Goal: Information Seeking & Learning: Find contact information

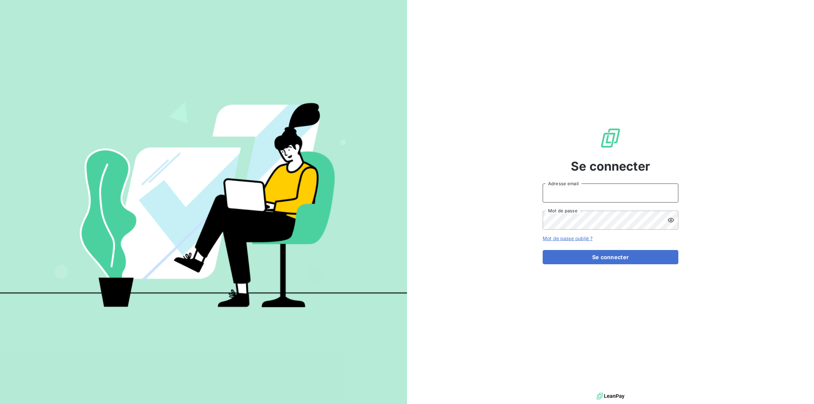
type input "s.gatine@vocalcom.com"
click at [213, 171] on img at bounding box center [203, 202] width 407 height 255
drag, startPoint x: 190, startPoint y: 169, endPoint x: 209, endPoint y: 194, distance: 31.9
click at [190, 170] on img at bounding box center [203, 202] width 407 height 255
type input "s.gatine@vocalcom.com"
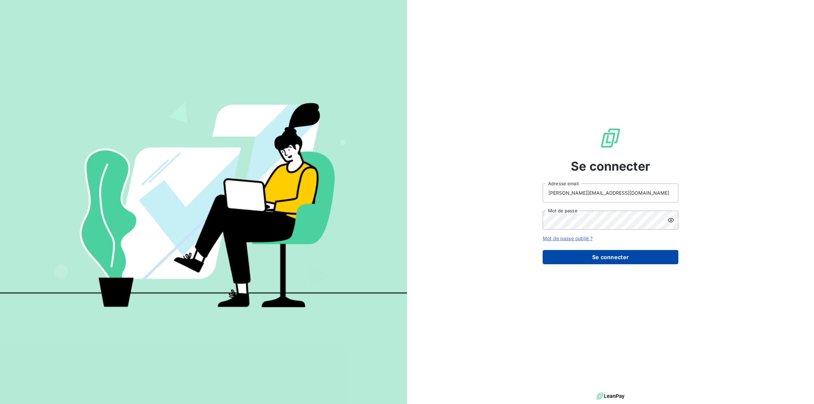
click at [633, 255] on button "Se connecter" at bounding box center [611, 257] width 136 height 14
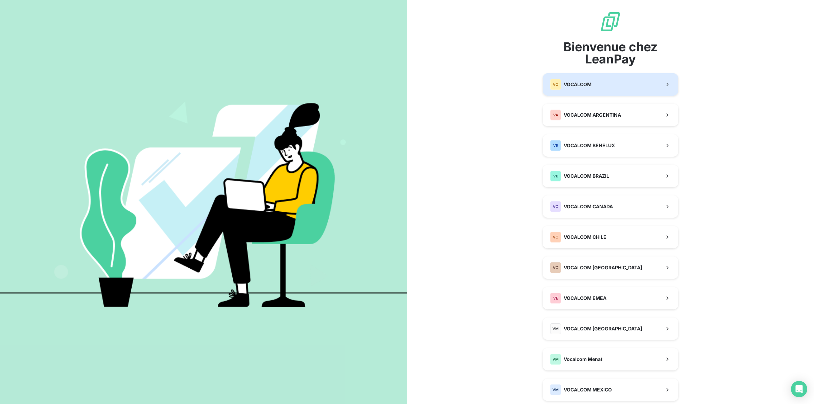
click at [563, 92] on button "VO VOCALCOM" at bounding box center [611, 84] width 136 height 22
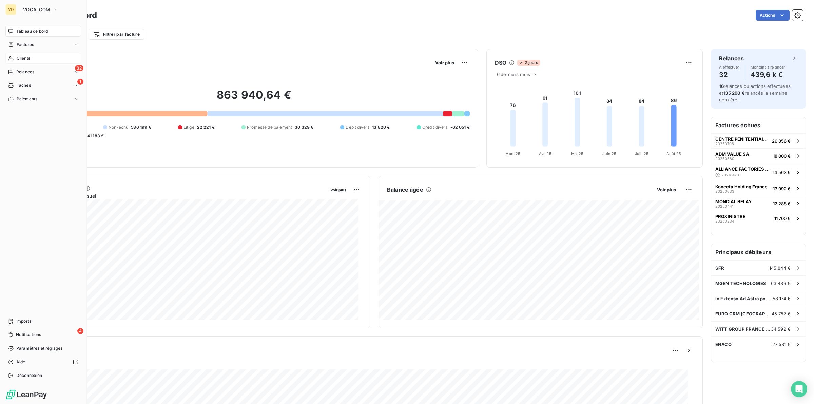
click at [31, 56] on div "Clients" at bounding box center [43, 58] width 76 height 11
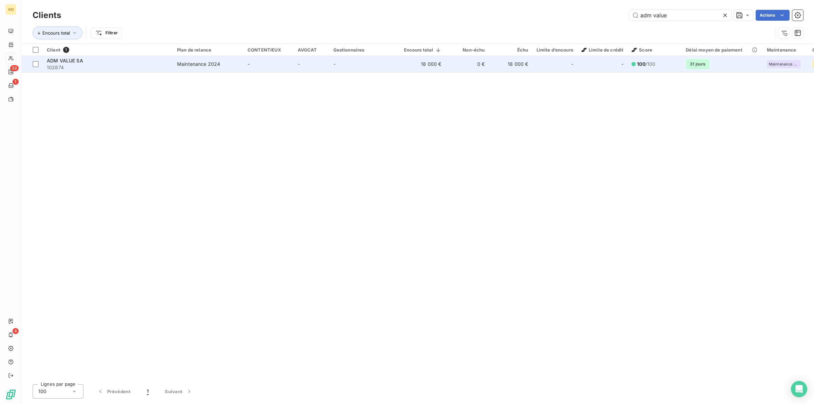
type input "adm value"
click at [116, 66] on span "102874" at bounding box center [108, 67] width 122 height 7
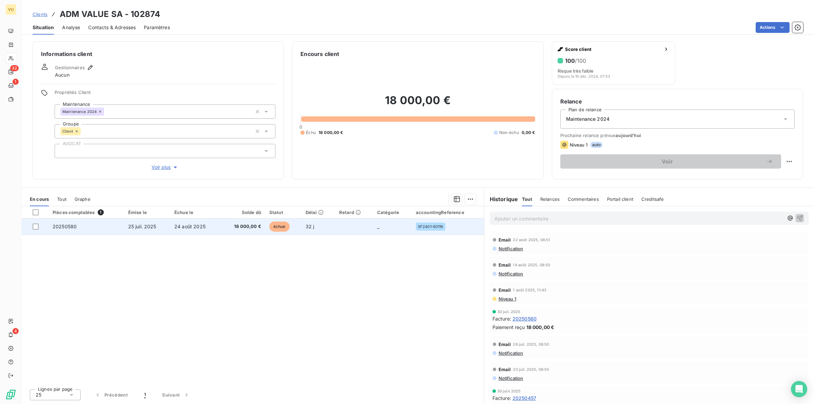
click at [125, 224] on td "25 juil. 2025" at bounding box center [147, 226] width 46 height 16
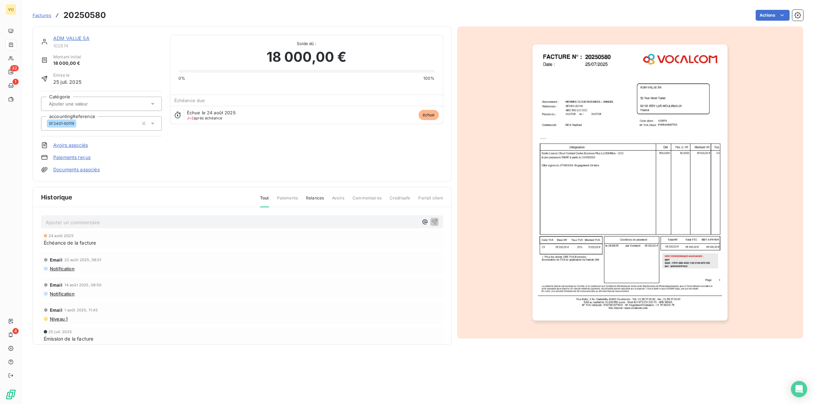
click at [76, 38] on link "ADM VALUE SA" at bounding box center [71, 38] width 36 height 6
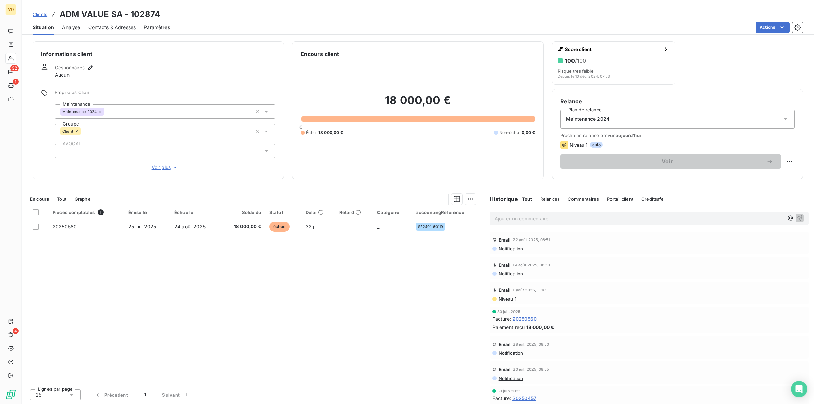
click at [101, 26] on span "Contacts & Adresses" at bounding box center [111, 27] width 47 height 7
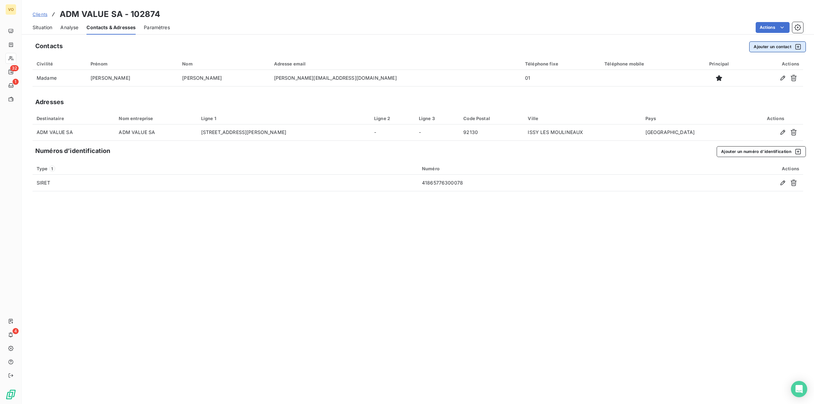
click at [767, 46] on button "Ajouter un contact" at bounding box center [777, 46] width 57 height 11
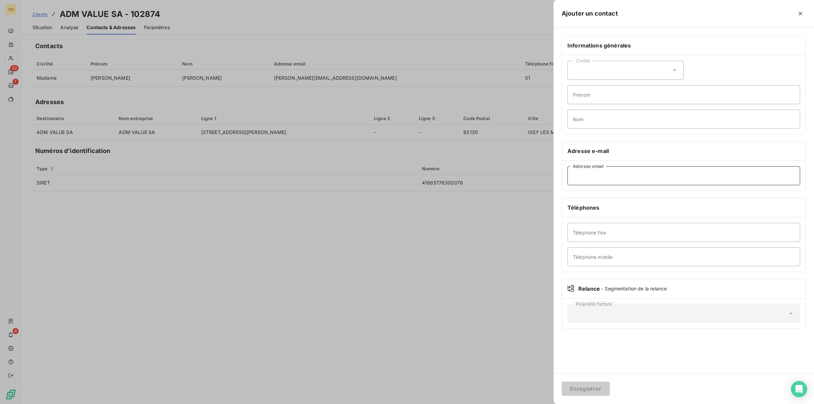
click at [606, 176] on input "Adresse email" at bounding box center [683, 175] width 233 height 19
paste input "[EMAIL_ADDRESS][DOMAIN_NAME]"
type input "[EMAIL_ADDRESS][DOMAIN_NAME]"
click at [588, 386] on button "Enregistrer" at bounding box center [586, 389] width 48 height 14
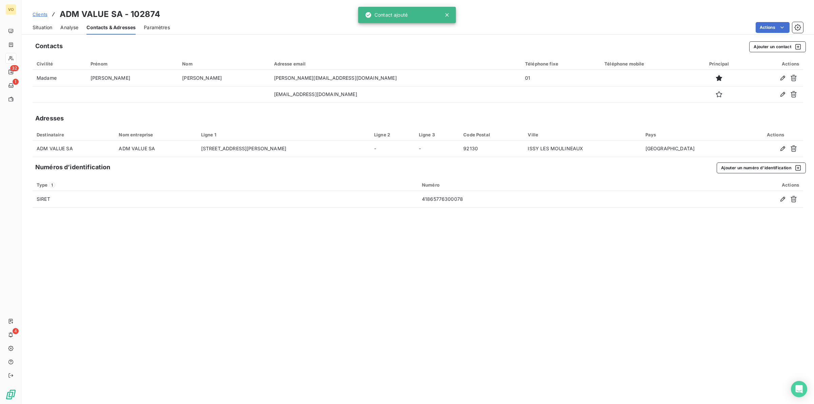
click at [601, 334] on div "Contacts Ajouter un contact Civilité Prénom Nom Adresse email Téléphone fixe Té…" at bounding box center [418, 220] width 792 height 367
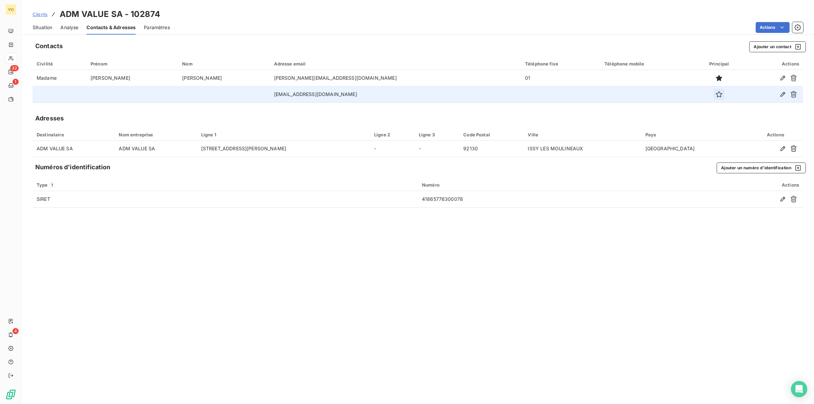
click at [716, 94] on icon "button" at bounding box center [719, 94] width 7 height 7
click at [641, 300] on div "Contacts Ajouter un contact Civilité Prénom Nom Adresse email Téléphone fixe Té…" at bounding box center [418, 220] width 792 height 367
drag, startPoint x: 260, startPoint y: 339, endPoint x: 263, endPoint y: 367, distance: 27.3
click at [260, 339] on div "Contacts Ajouter un contact Civilité Prénom Nom Adresse email Téléphone fixe Té…" at bounding box center [418, 220] width 792 height 367
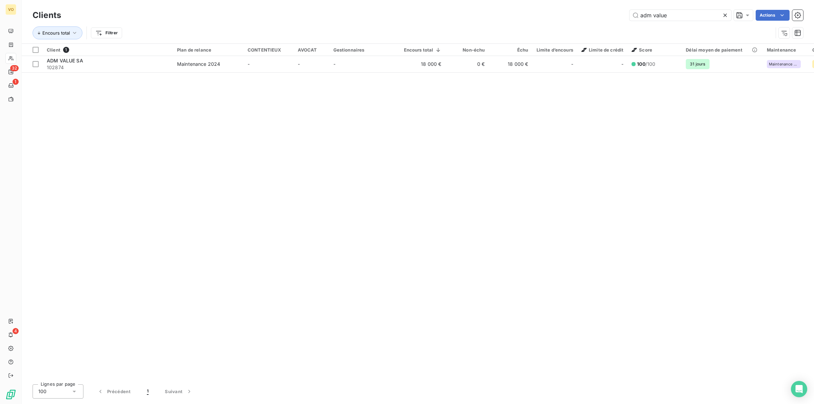
click at [723, 13] on icon at bounding box center [725, 15] width 7 height 7
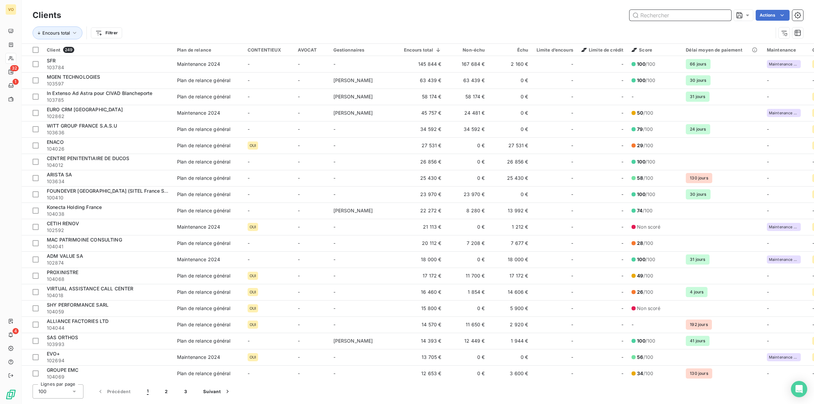
click at [671, 16] on input "text" at bounding box center [680, 15] width 102 height 11
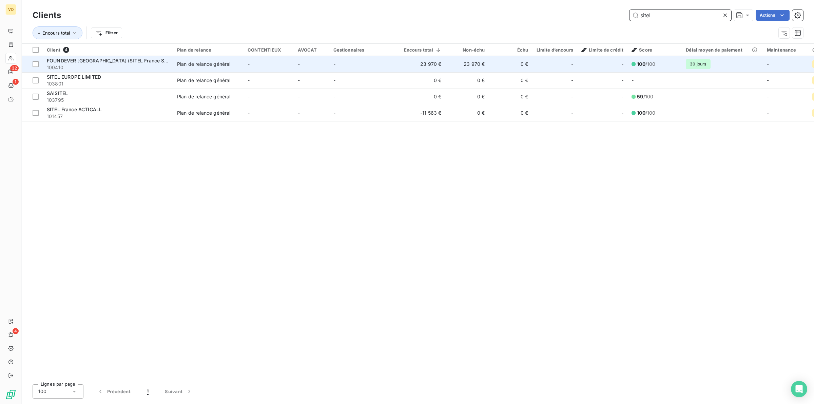
type input "sitel"
click at [73, 62] on span "FOUNDEVER [GEOGRAPHIC_DATA] (SITEL France SAS)" at bounding box center [110, 61] width 126 height 6
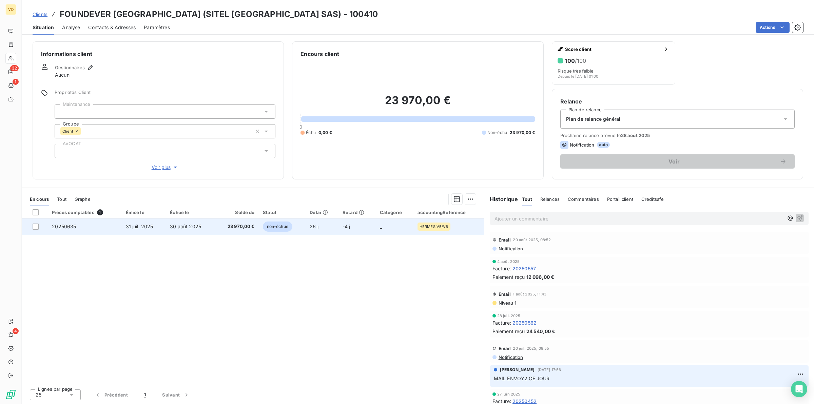
click at [181, 222] on td "30 août 2025" at bounding box center [190, 226] width 49 height 16
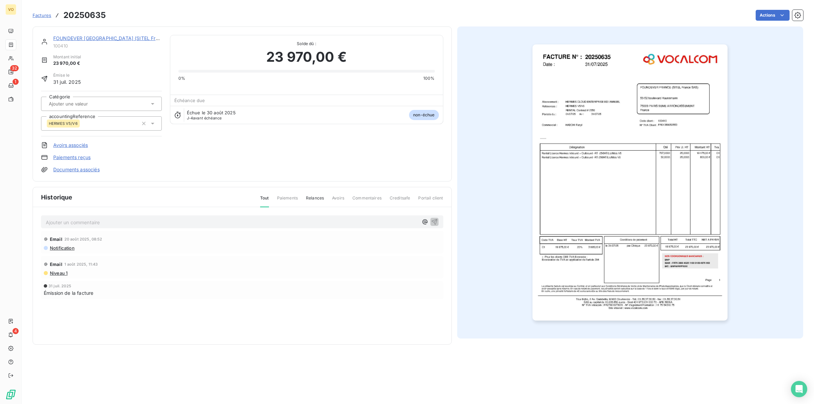
click at [584, 190] on img "button" at bounding box center [629, 182] width 195 height 276
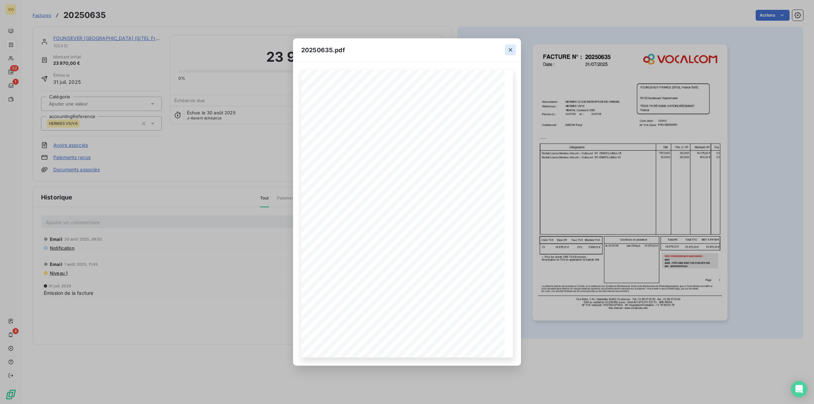
click at [511, 48] on icon "button" at bounding box center [510, 49] width 3 height 3
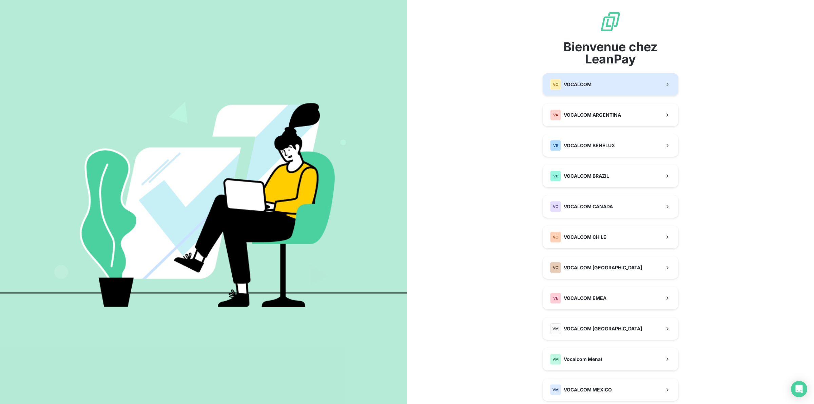
click at [590, 84] on button "VO VOCALCOM" at bounding box center [611, 84] width 136 height 22
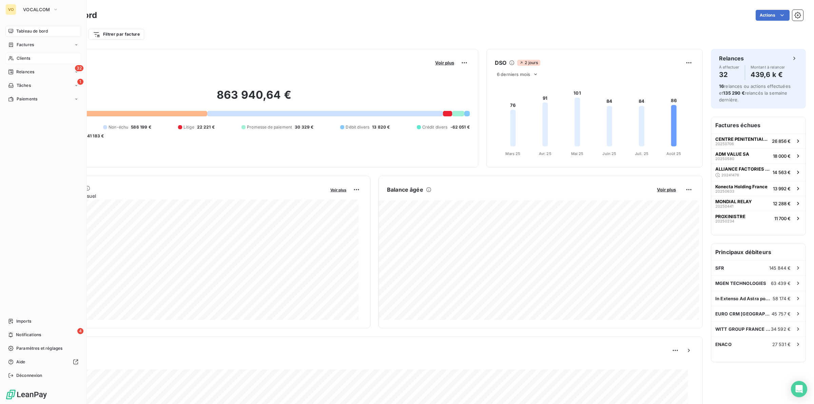
click at [18, 57] on span "Clients" at bounding box center [24, 58] width 14 height 6
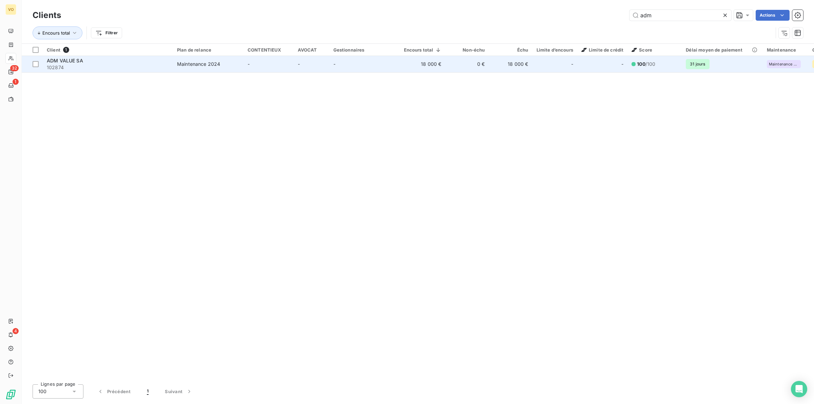
type input "adm"
click at [251, 57] on td "-" at bounding box center [269, 64] width 50 height 16
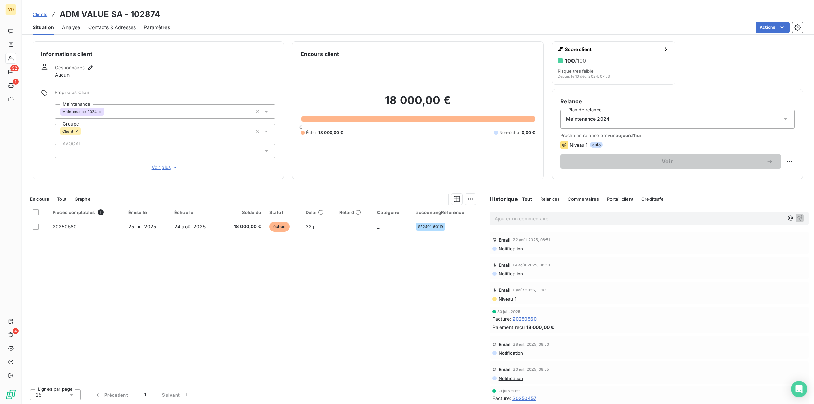
click at [112, 25] on span "Contacts & Adresses" at bounding box center [111, 27] width 47 height 7
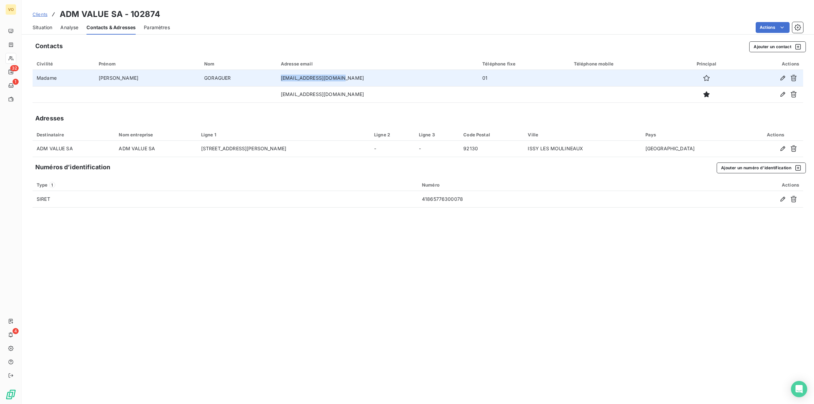
drag, startPoint x: 333, startPoint y: 77, endPoint x: 268, endPoint y: 76, distance: 65.5
click at [277, 76] on td "[EMAIL_ADDRESS][DOMAIN_NAME]" at bounding box center [377, 78] width 201 height 16
copy td "[EMAIL_ADDRESS][DOMAIN_NAME]"
